Goal: Task Accomplishment & Management: Use online tool/utility

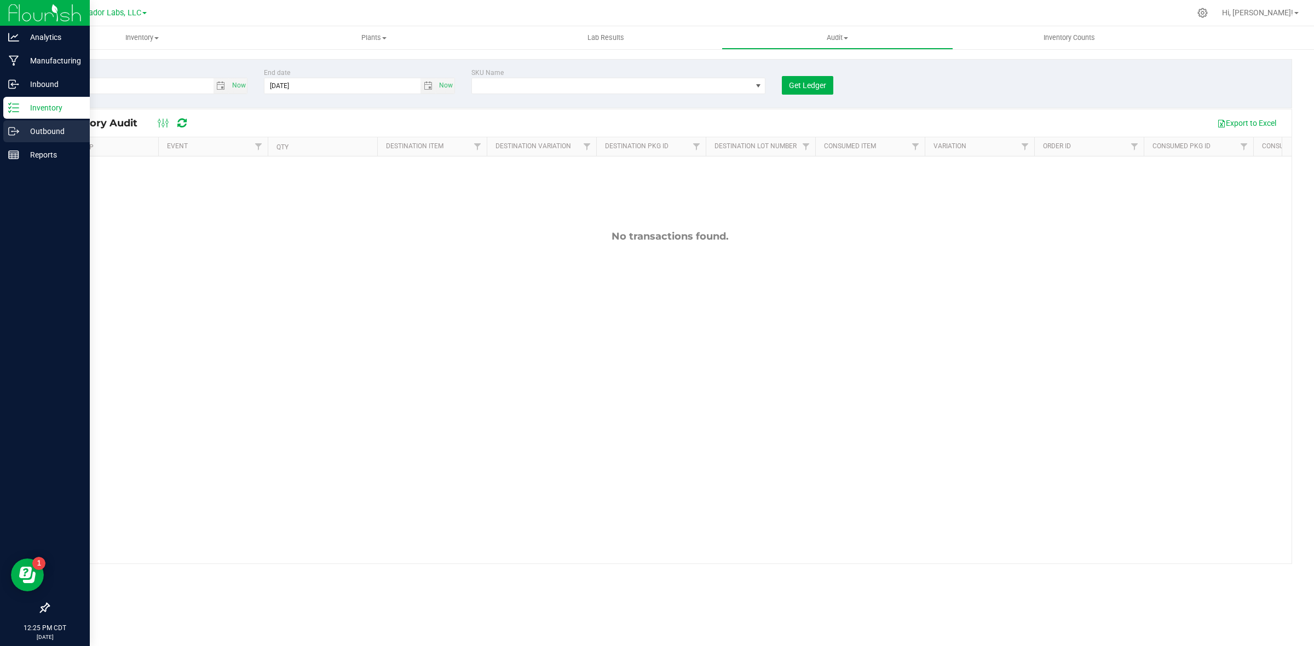
click at [50, 128] on p "Outbound" at bounding box center [52, 131] width 66 height 13
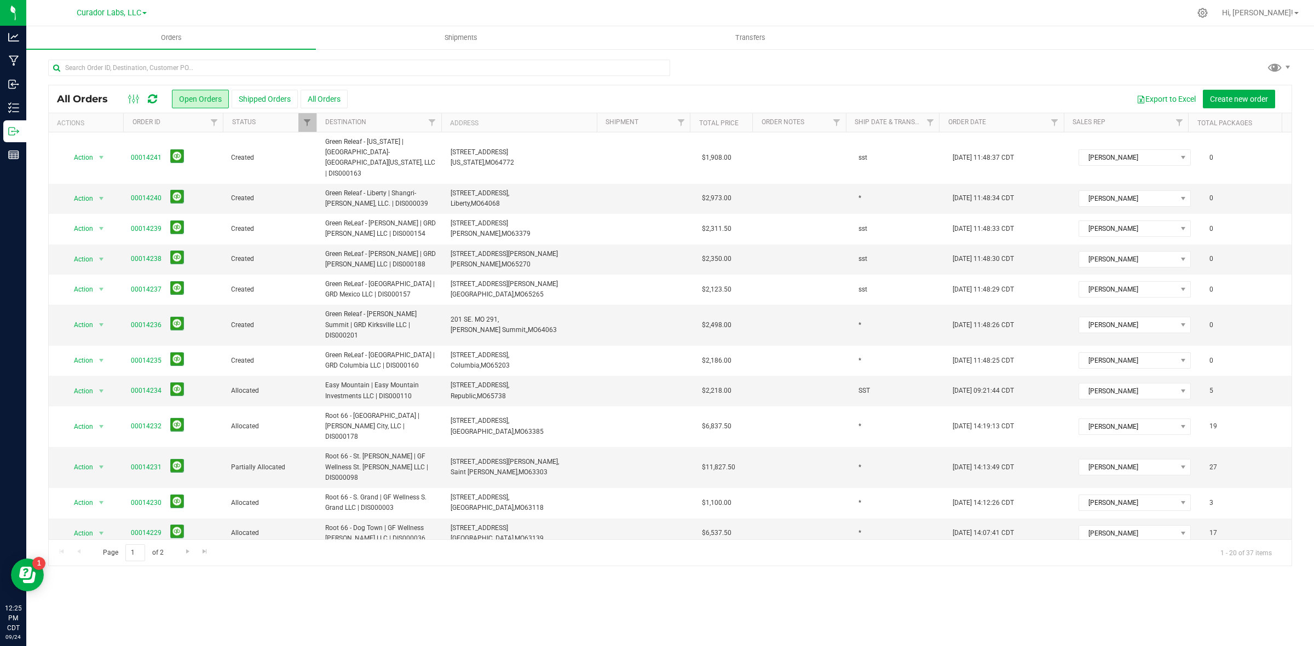
click at [168, 126] on th "Order ID" at bounding box center [173, 122] width 100 height 19
click at [277, 100] on button "Shipped Orders" at bounding box center [265, 99] width 66 height 19
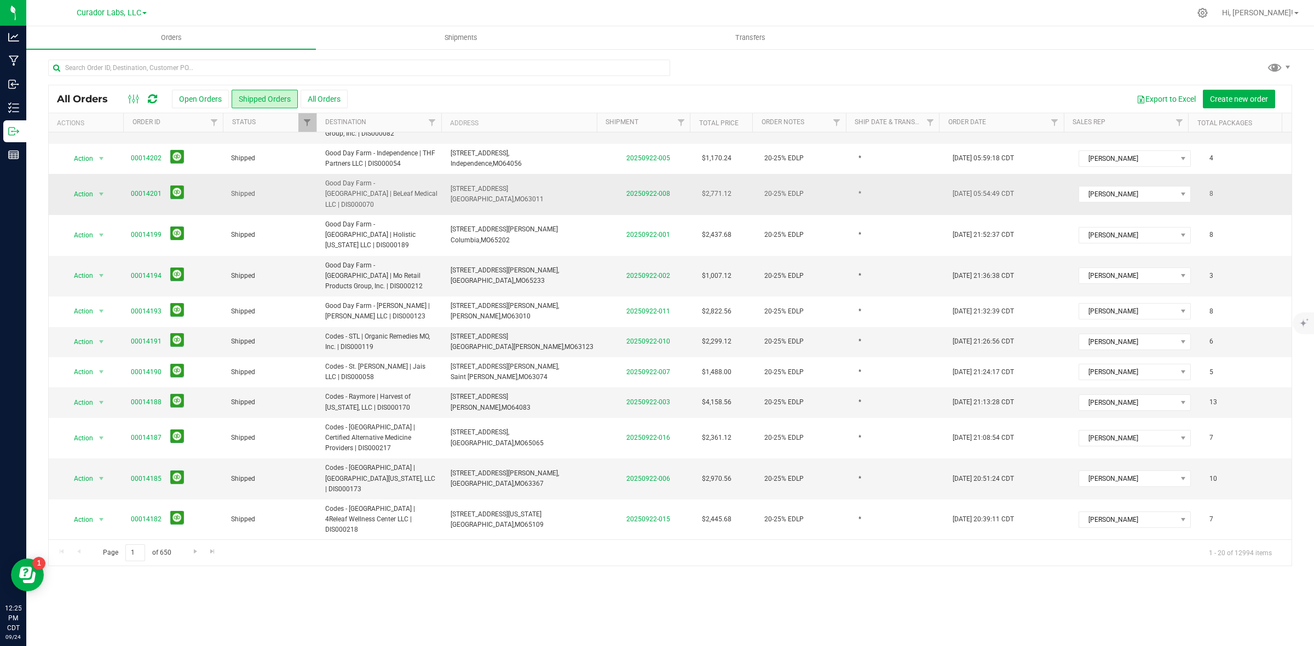
scroll to position [264, 0]
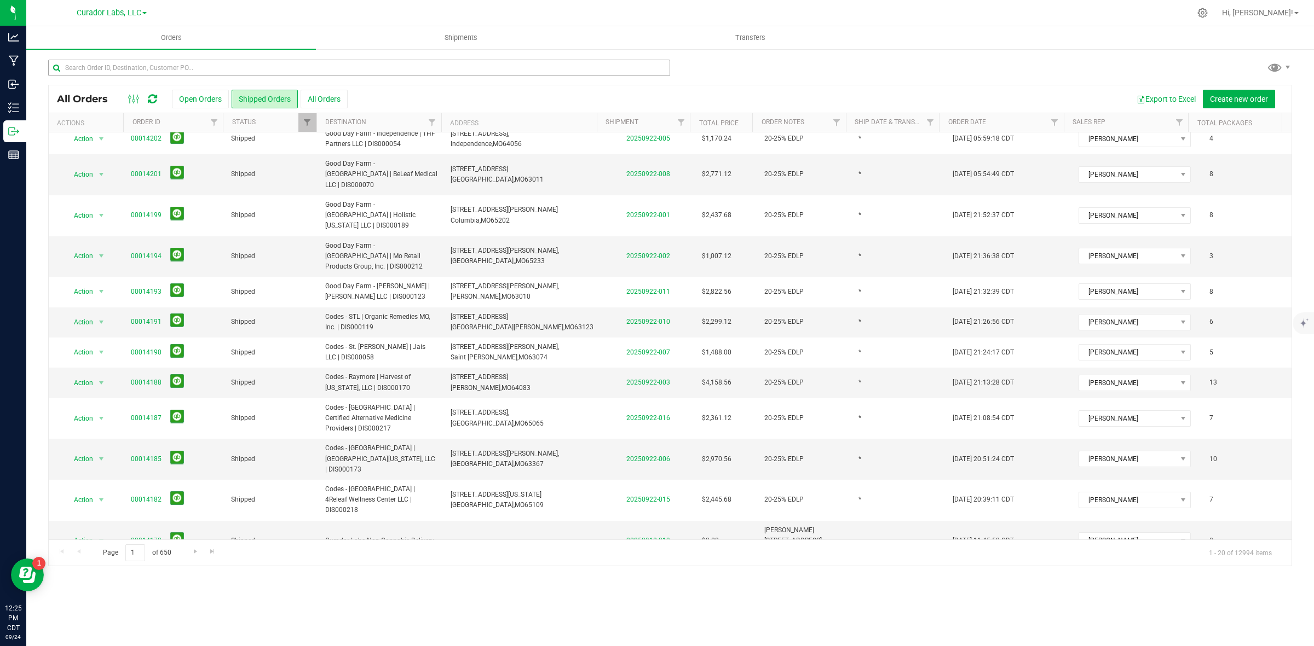
drag, startPoint x: 379, startPoint y: 56, endPoint x: 412, endPoint y: 64, distance: 33.7
click at [379, 56] on div "All Orders Open Orders Shipped Orders All Orders Export to Excel Create new ord…" at bounding box center [669, 312] width 1287 height 529
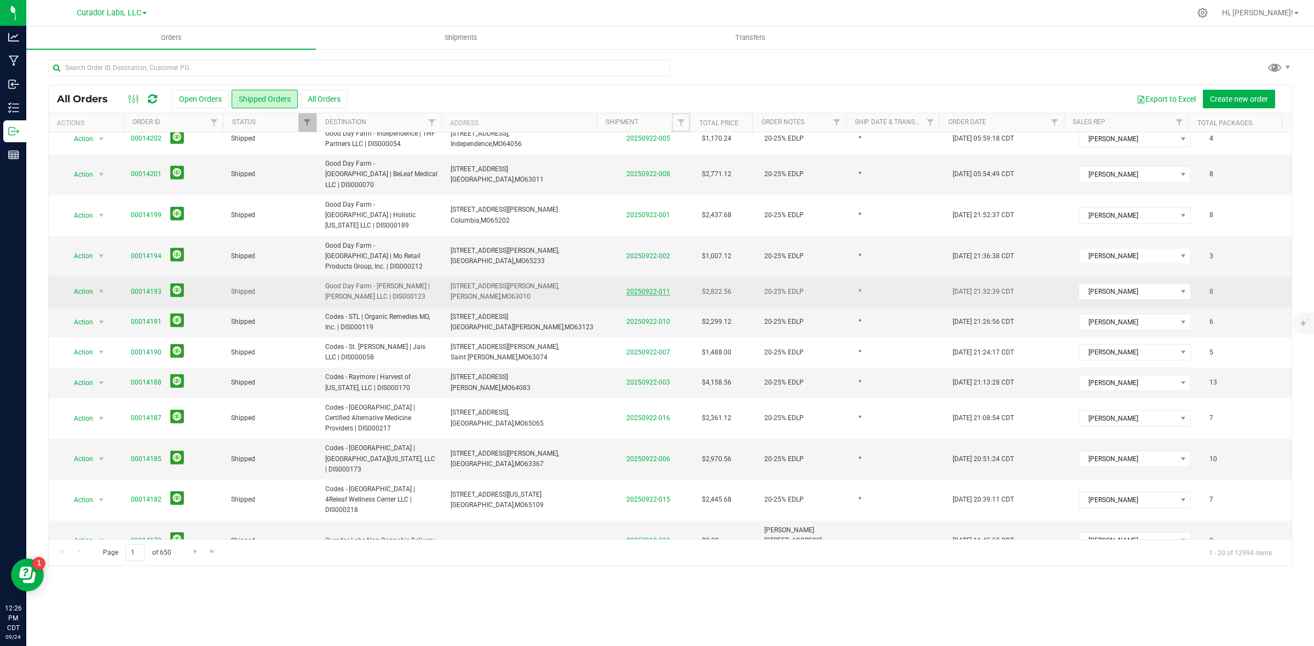
drag, startPoint x: 682, startPoint y: 118, endPoint x: 643, endPoint y: 233, distance: 121.3
click at [682, 118] on span "Filter" at bounding box center [681, 122] width 9 height 9
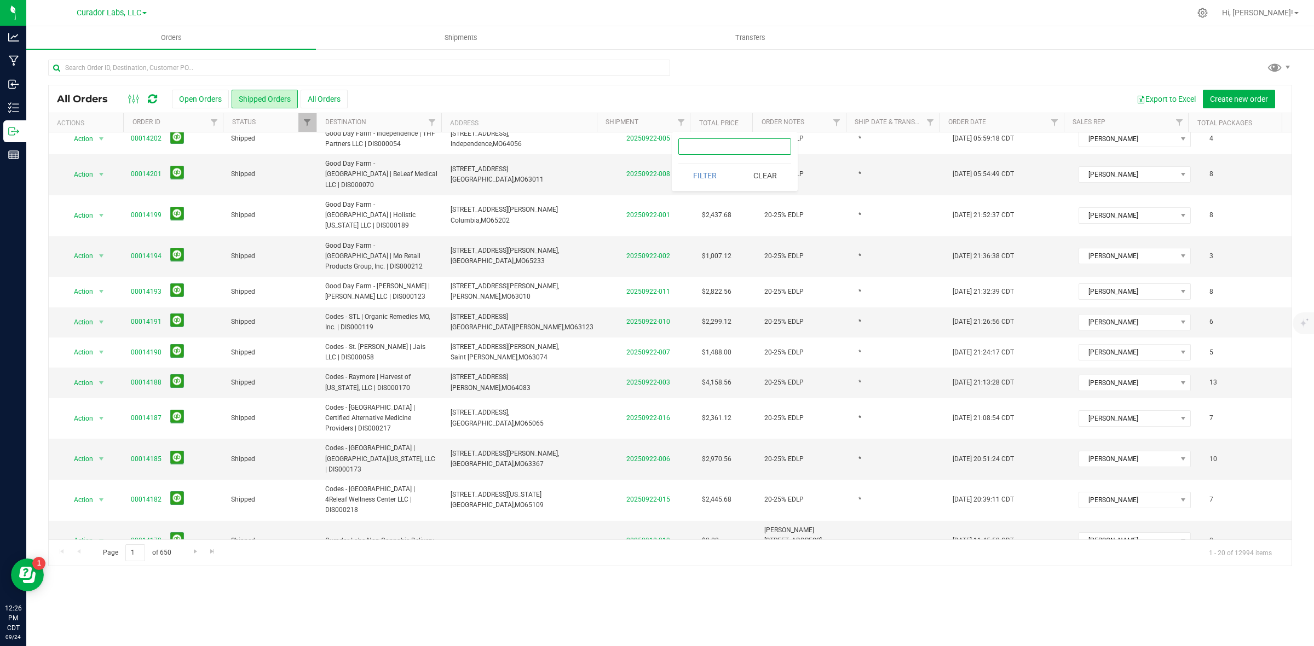
click at [698, 148] on input "text" at bounding box center [734, 146] width 113 height 16
type input "2025"
click at [702, 173] on button "Filter" at bounding box center [704, 176] width 53 height 24
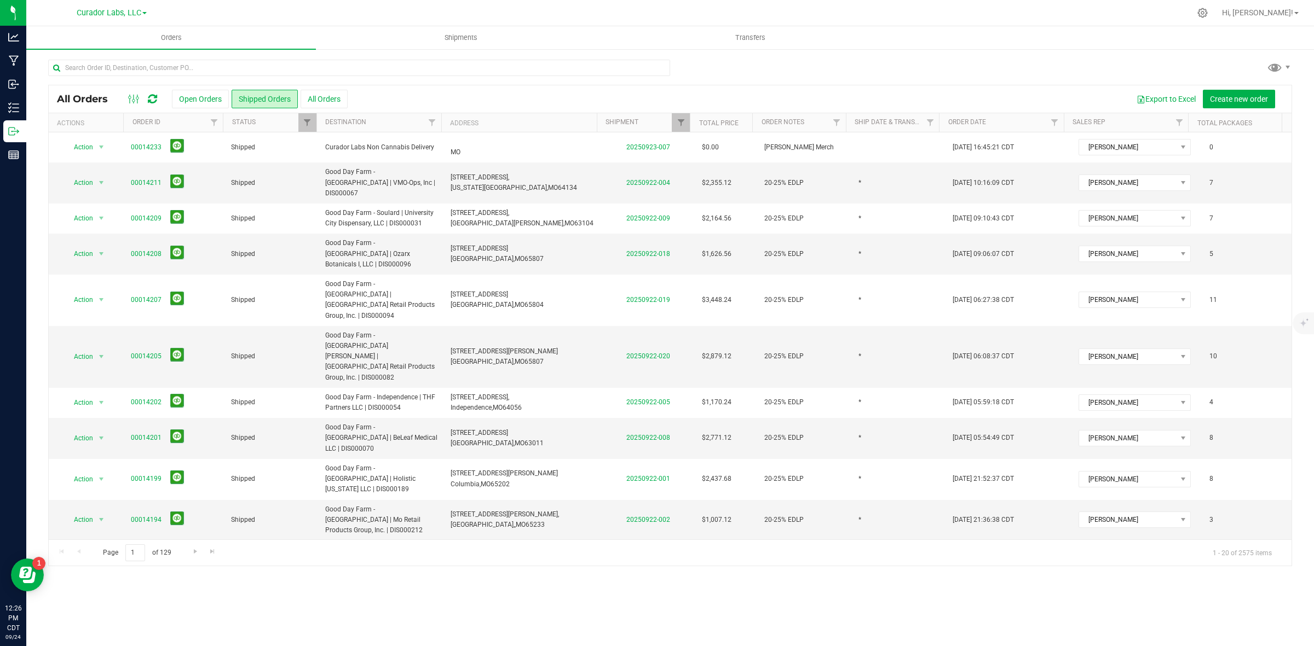
click at [176, 124] on th "Order ID" at bounding box center [173, 122] width 100 height 19
click at [1187, 95] on button "Export to Excel" at bounding box center [1165, 99] width 73 height 19
